Goal: Navigation & Orientation: Find specific page/section

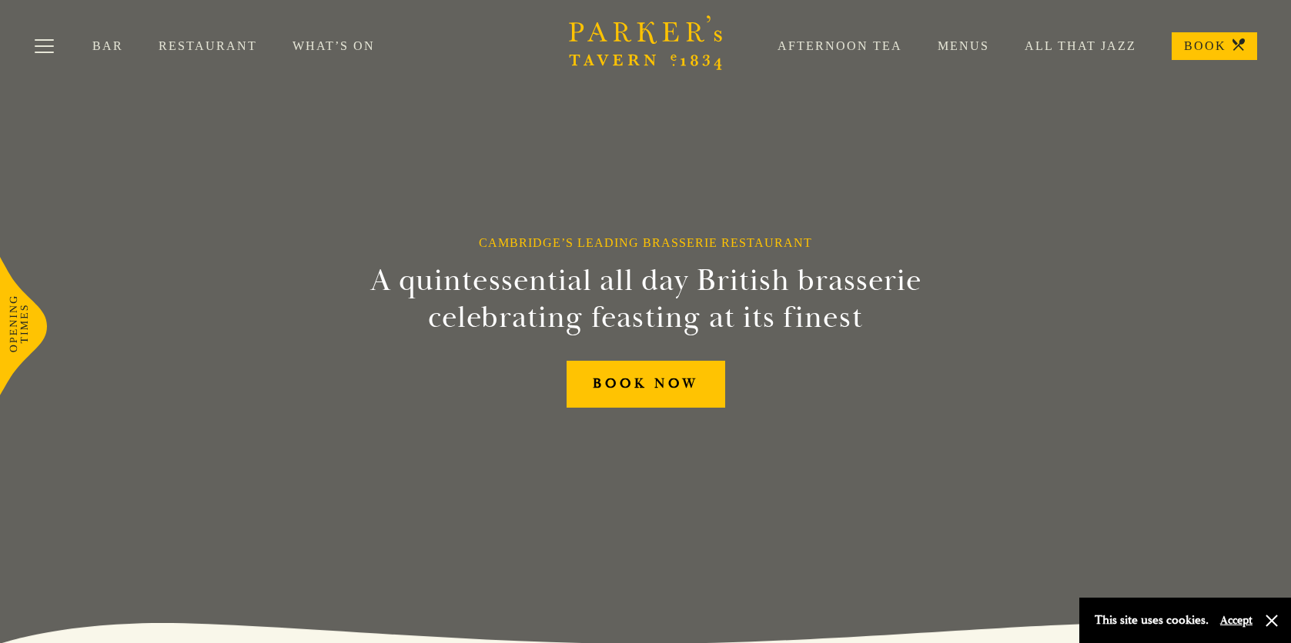
click at [97, 45] on link "Bar" at bounding box center [125, 45] width 66 height 15
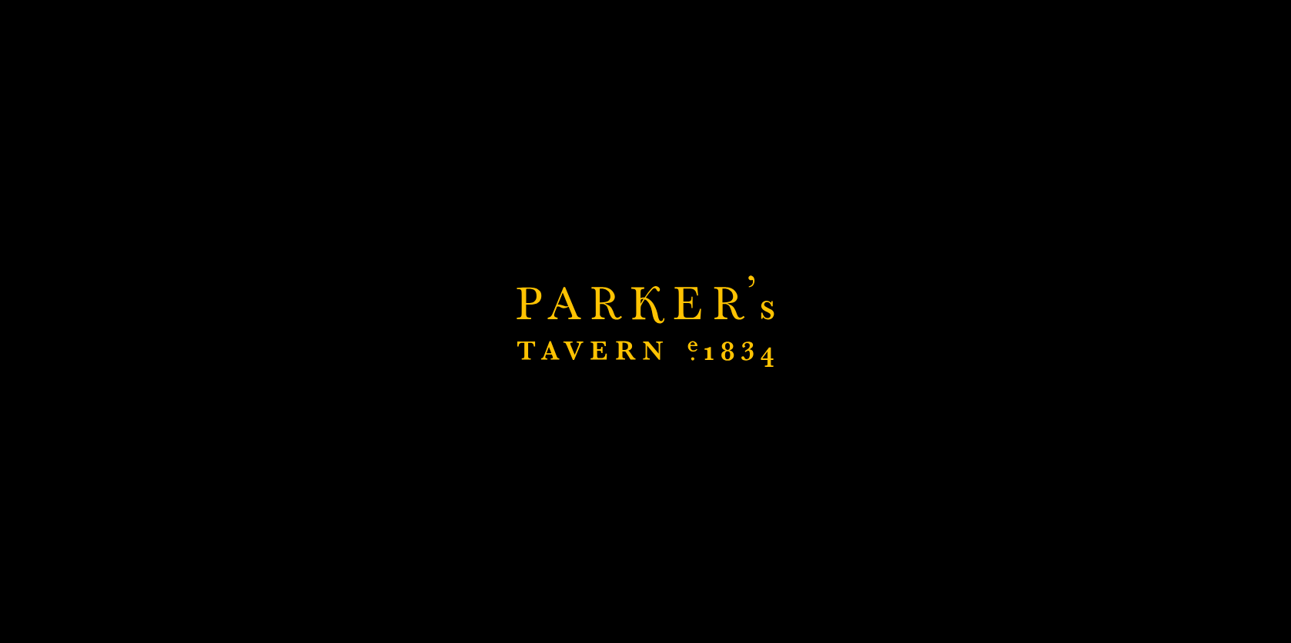
scroll to position [32, 0]
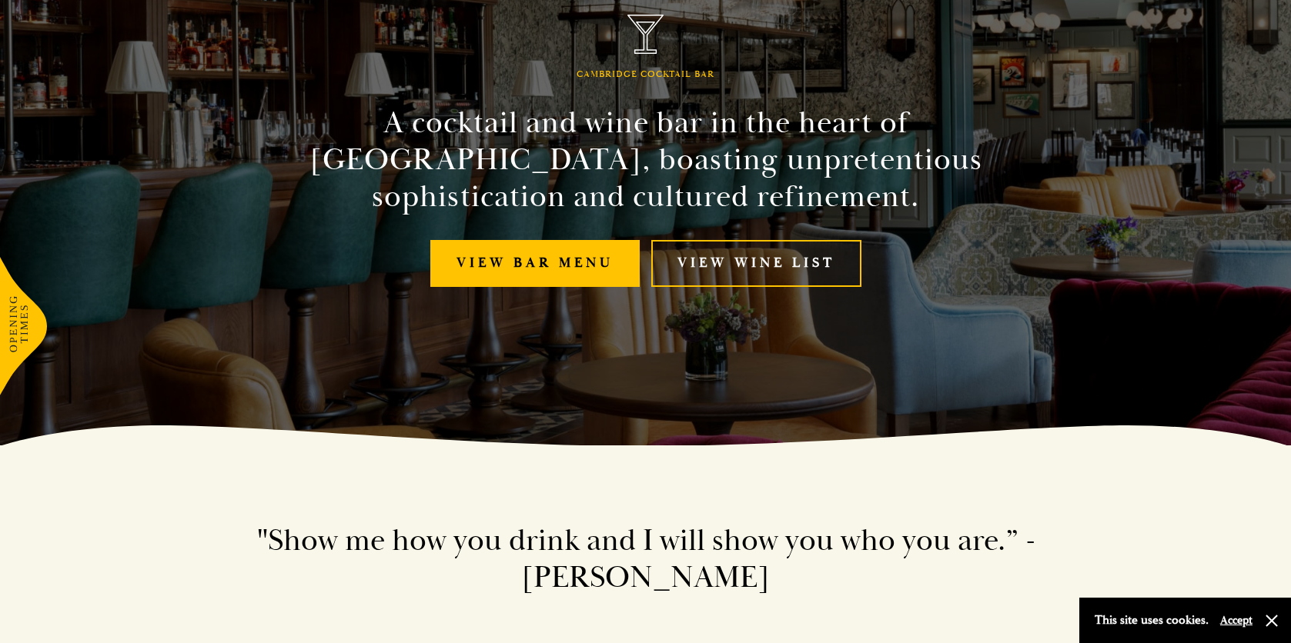
scroll to position [231, 0]
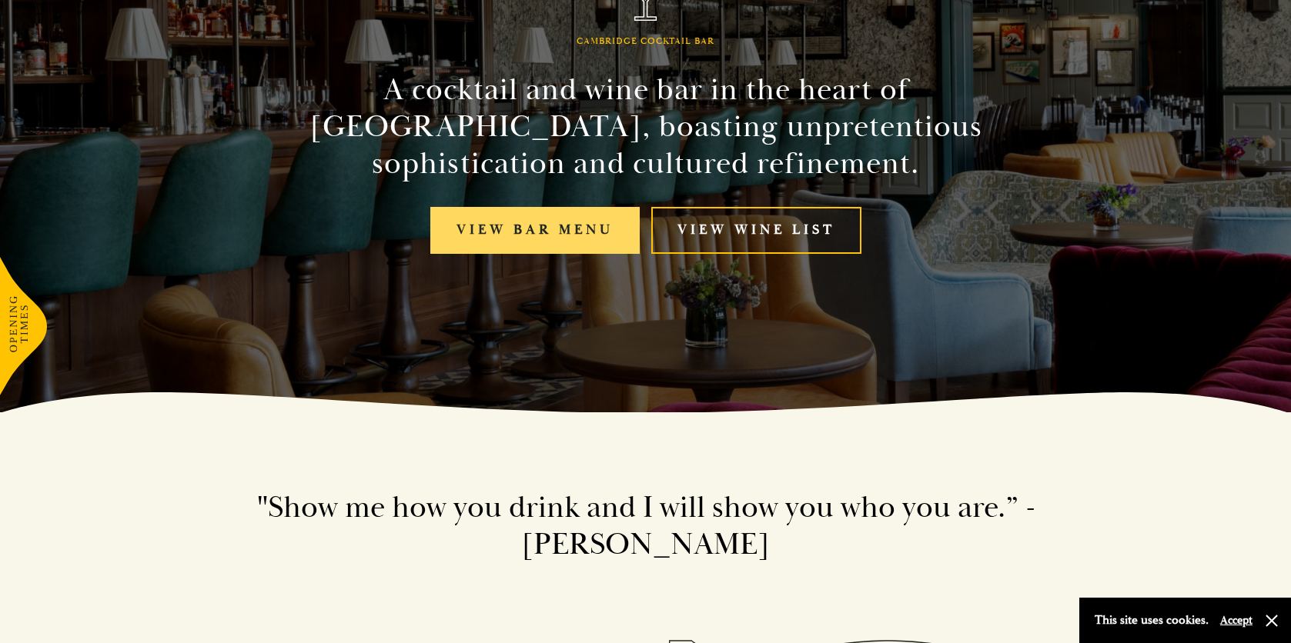
click at [589, 221] on link "View bar menu" at bounding box center [534, 230] width 209 height 47
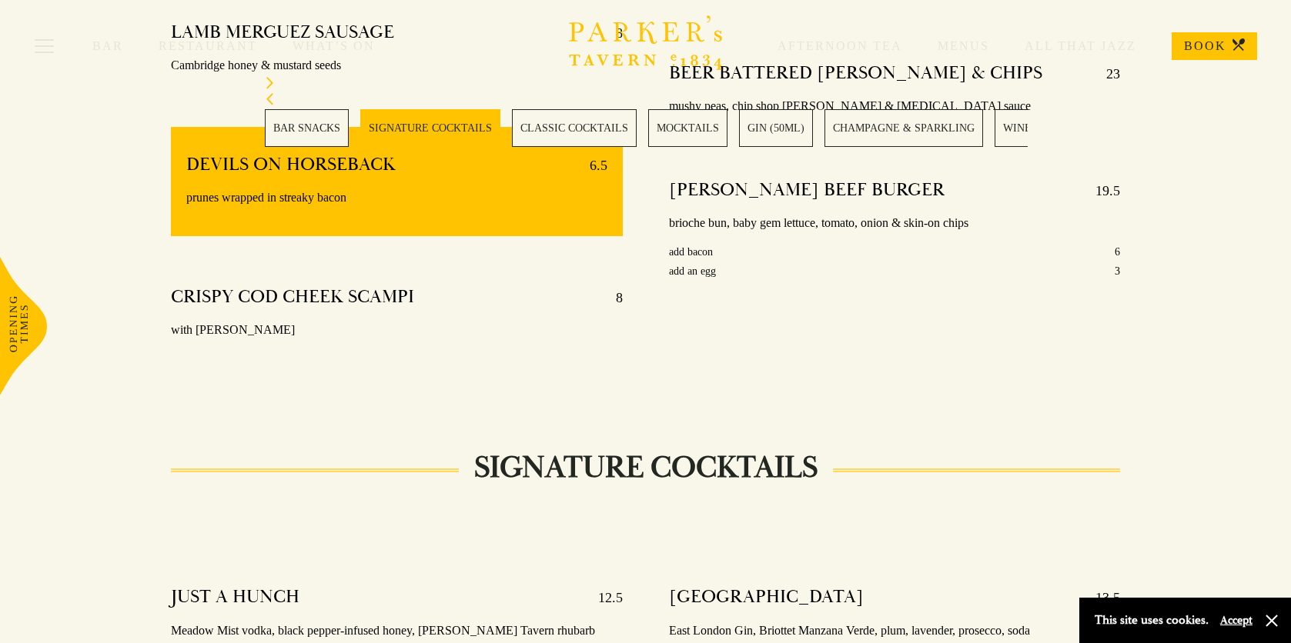
scroll to position [1154, 0]
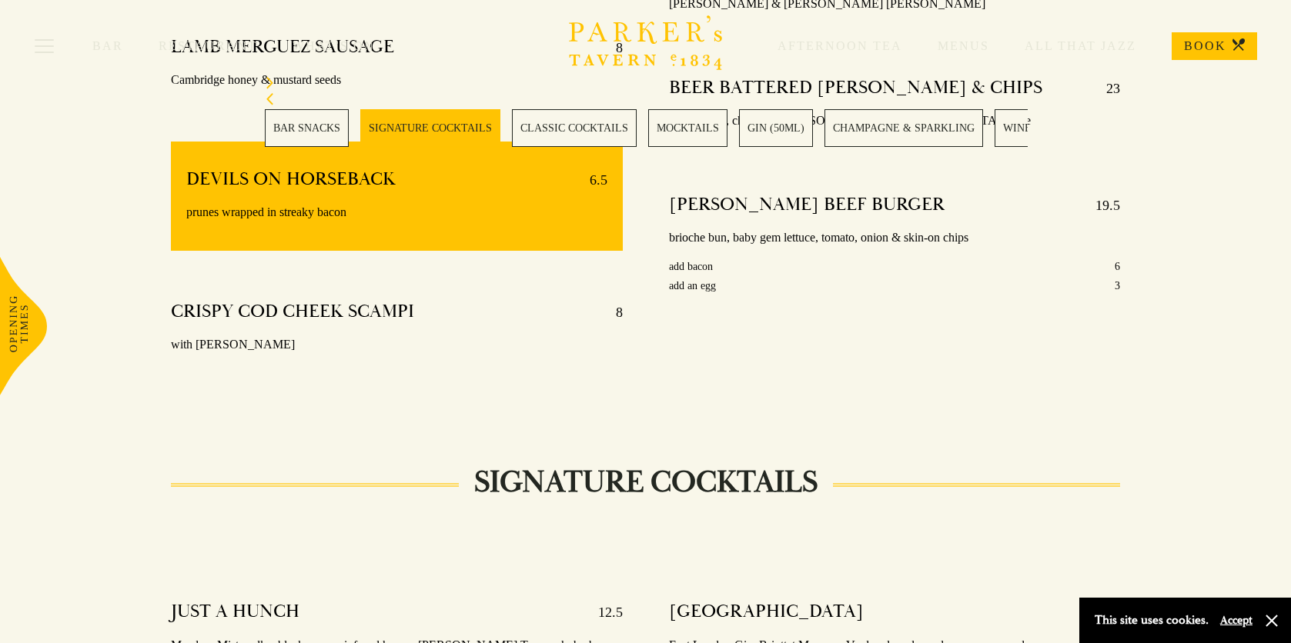
click at [683, 129] on link "MOCKTAILS" at bounding box center [687, 128] width 79 height 38
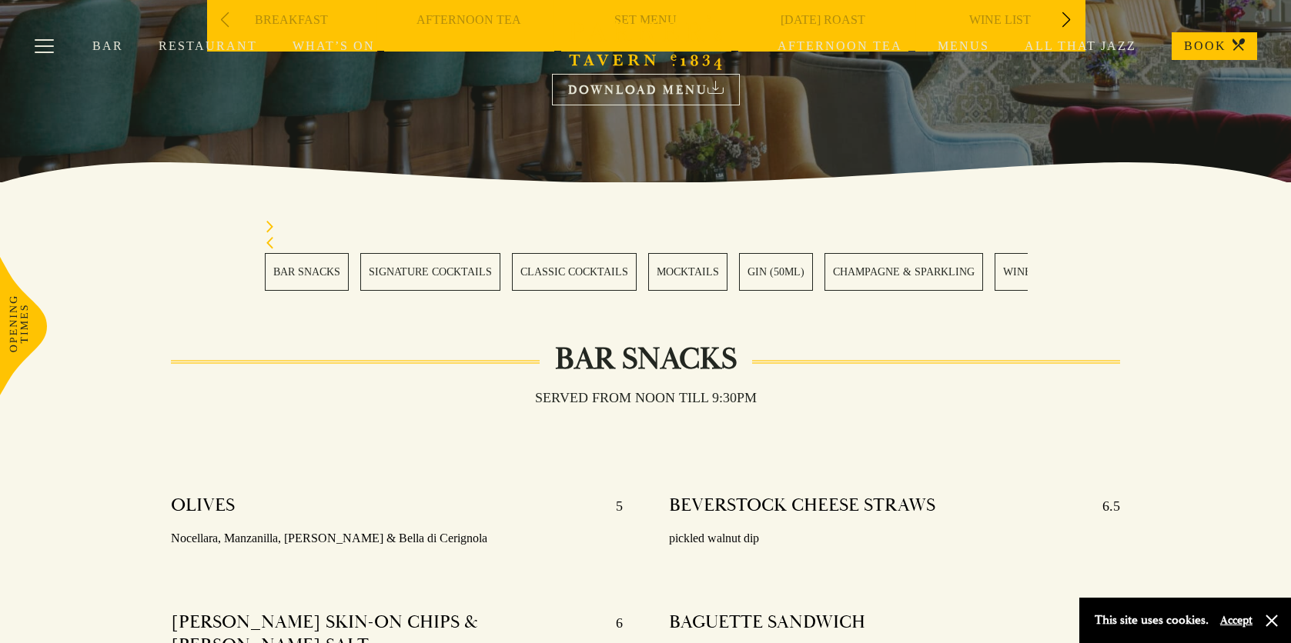
scroll to position [91, 0]
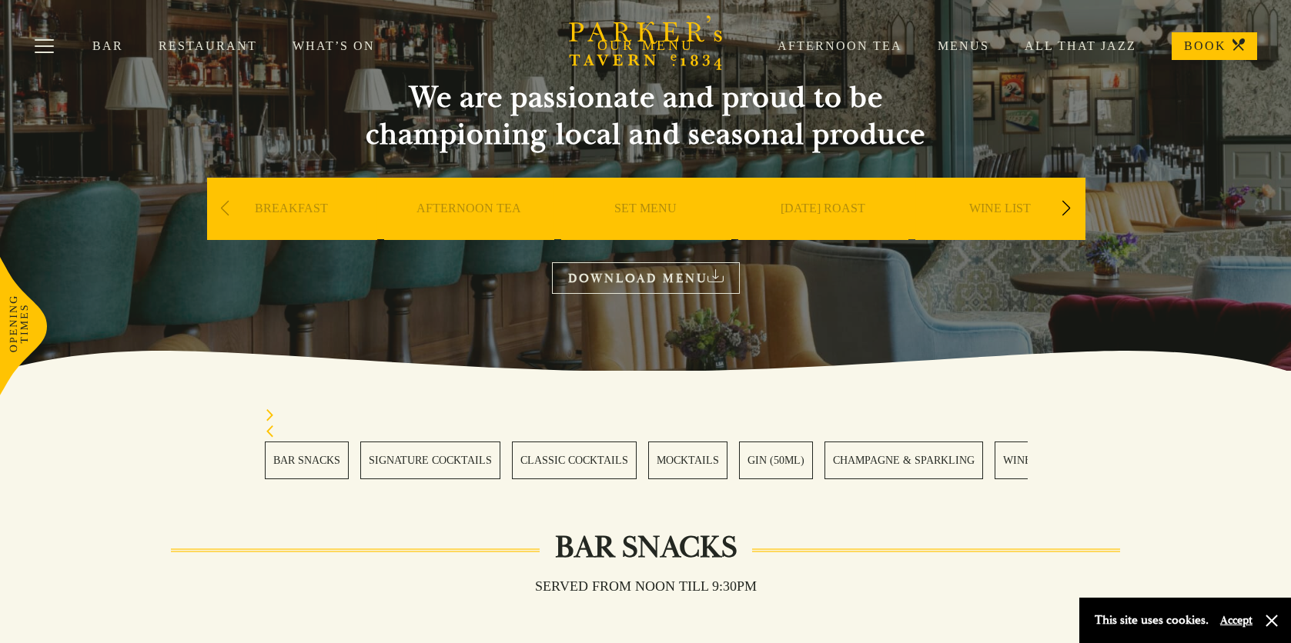
click at [196, 47] on link "Restaurant" at bounding box center [226, 45] width 134 height 15
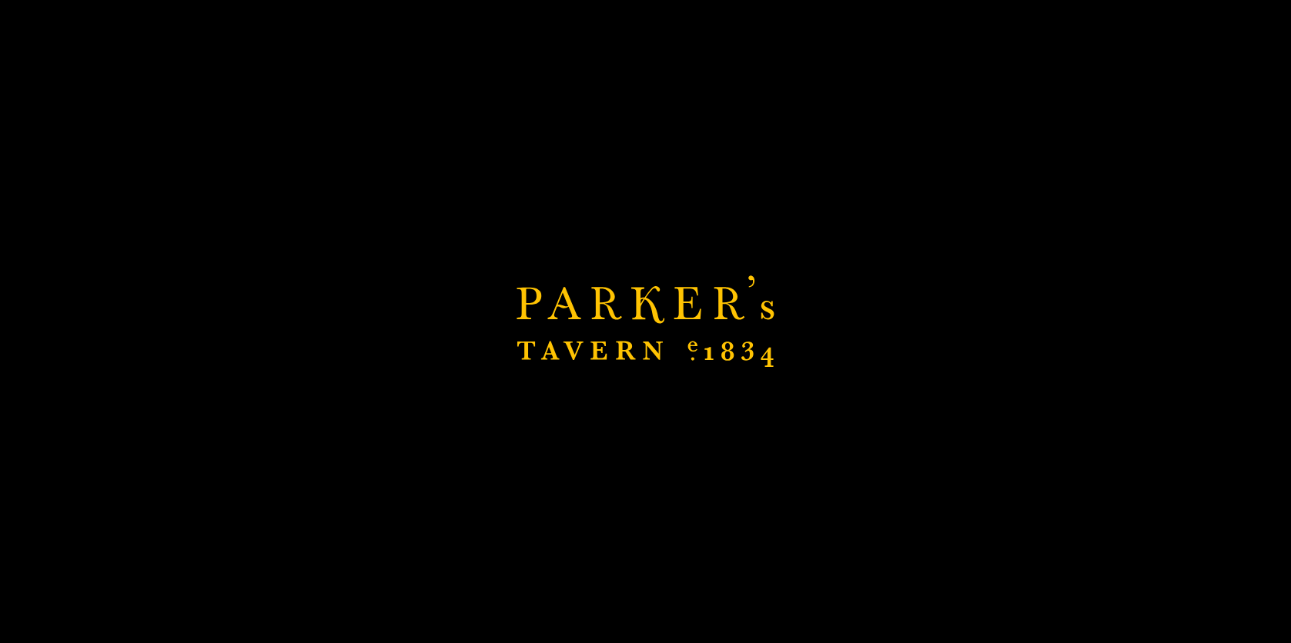
scroll to position [476, 0]
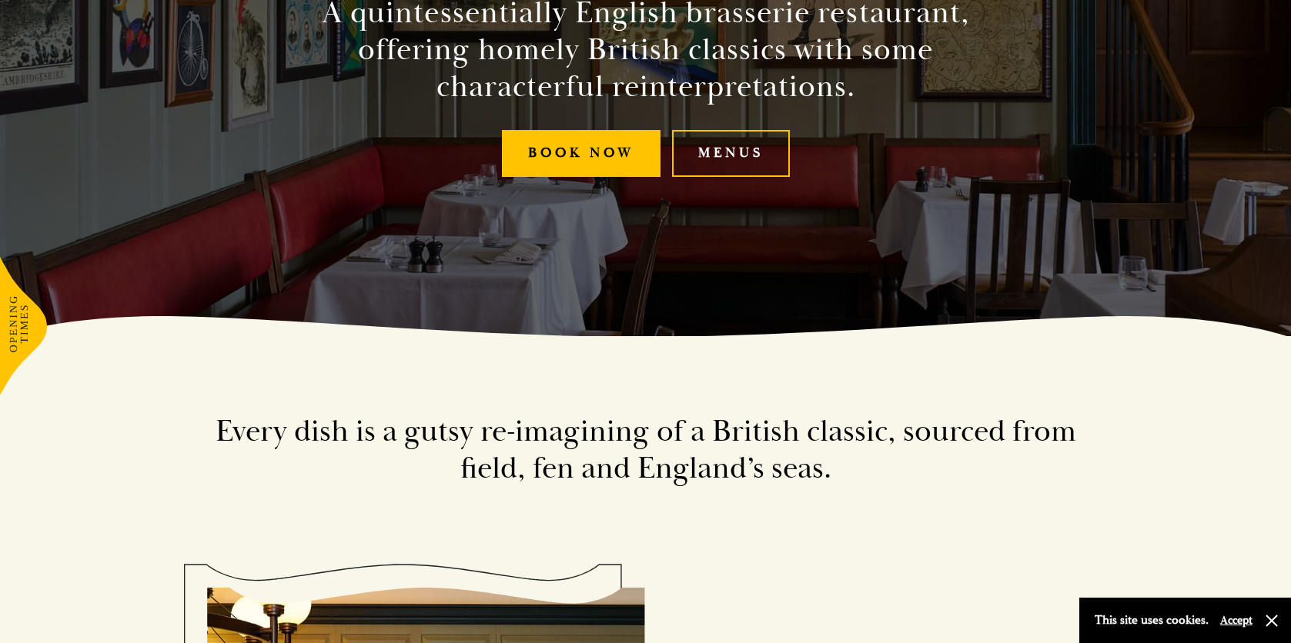
scroll to position [308, 0]
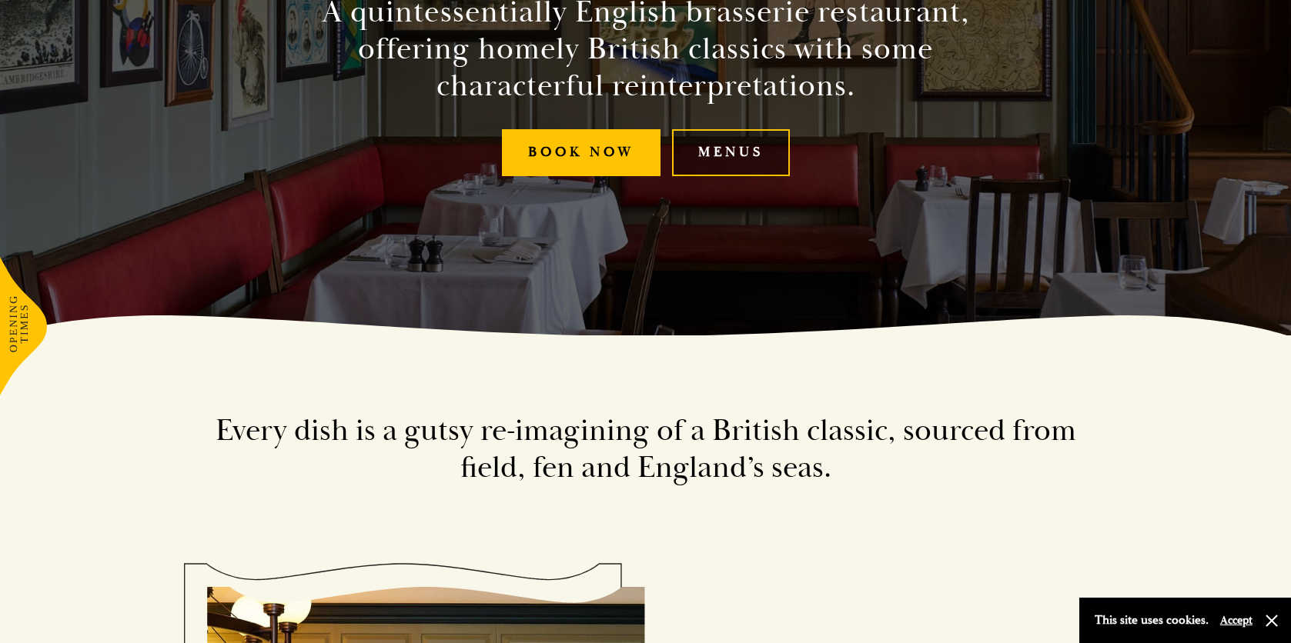
click at [747, 159] on link "Menus" at bounding box center [731, 152] width 118 height 47
